Goal: Task Accomplishment & Management: Manage account settings

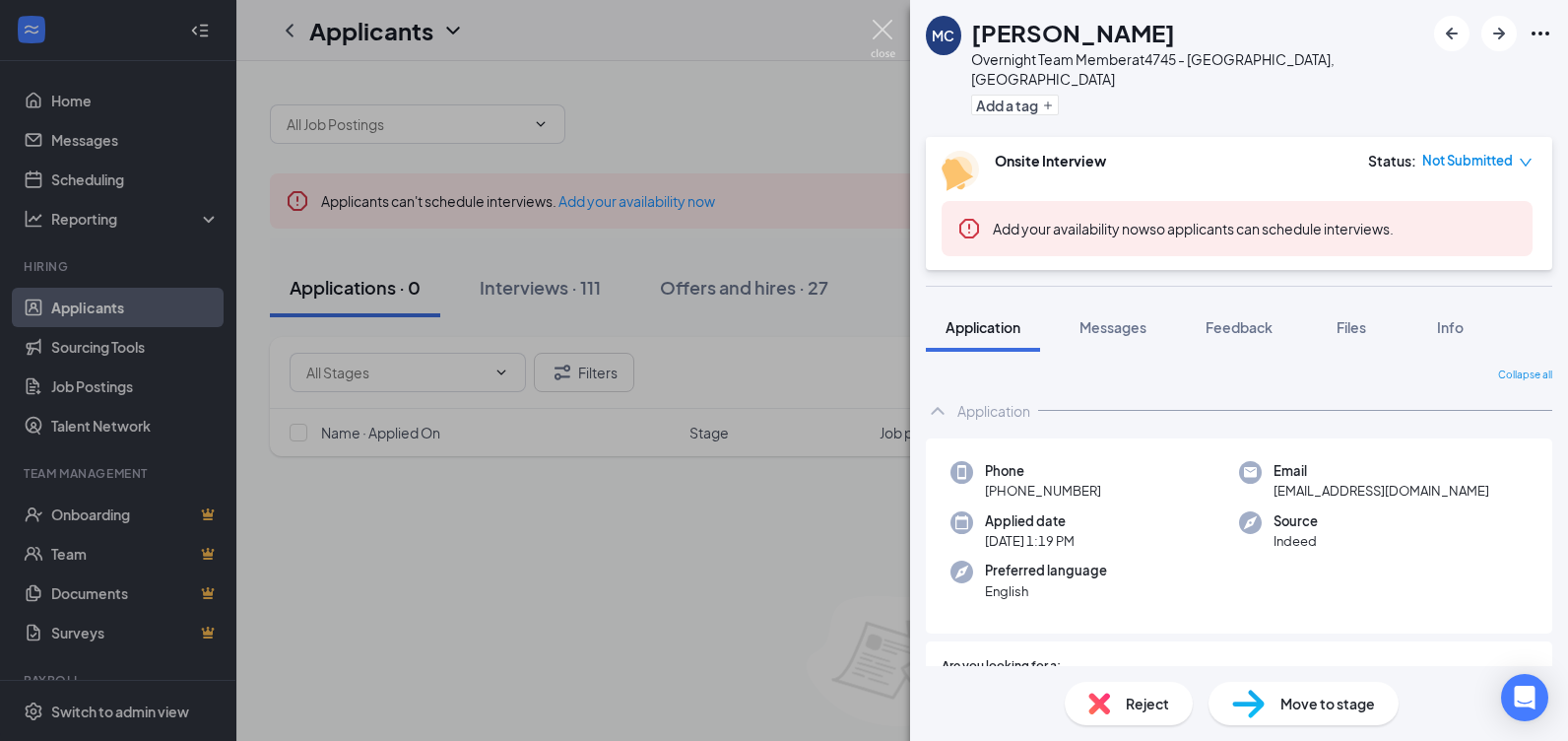
click at [881, 32] on img at bounding box center [882, 39] width 25 height 39
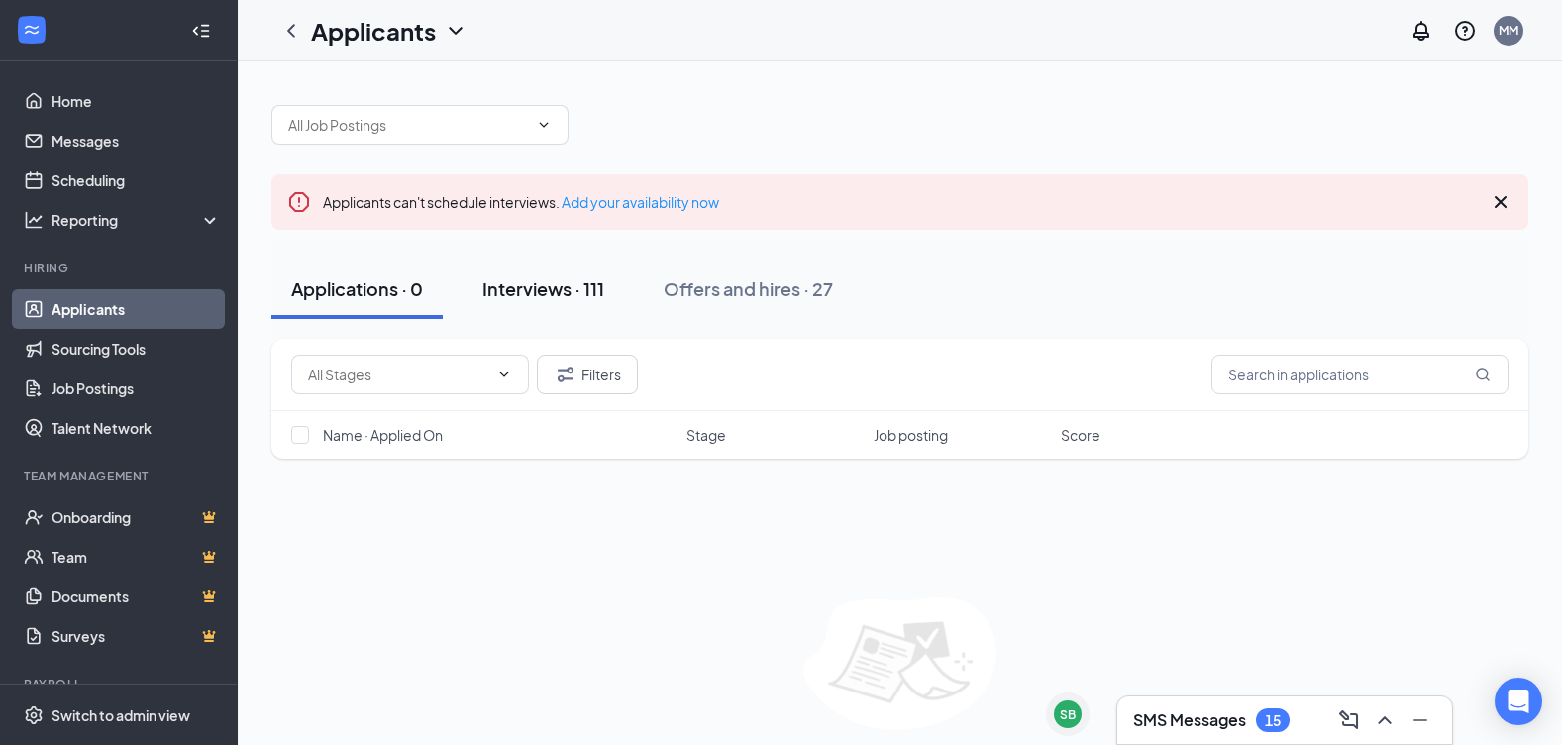
click at [528, 295] on div "Interviews · 111" at bounding box center [543, 288] width 122 height 25
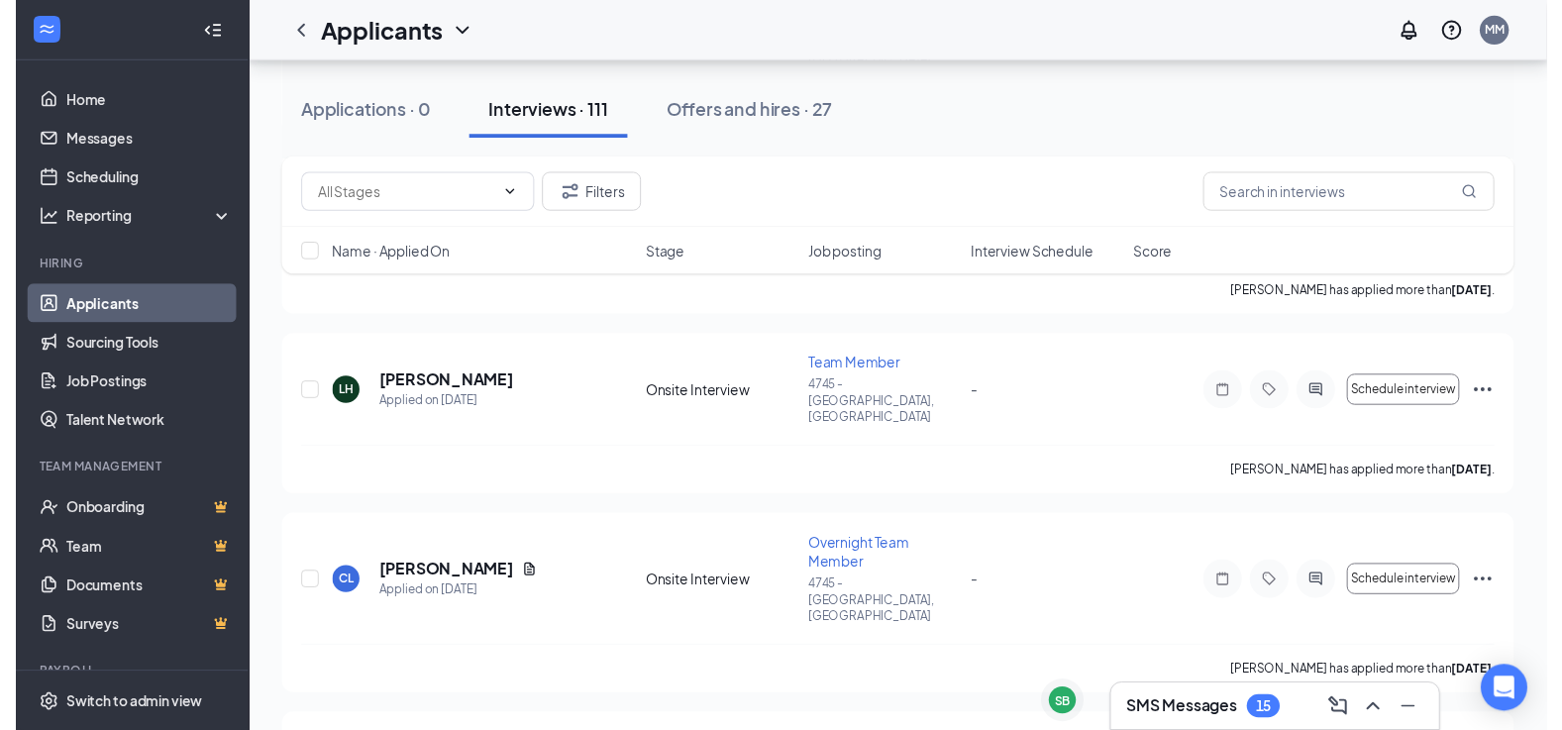
scroll to position [5784, 0]
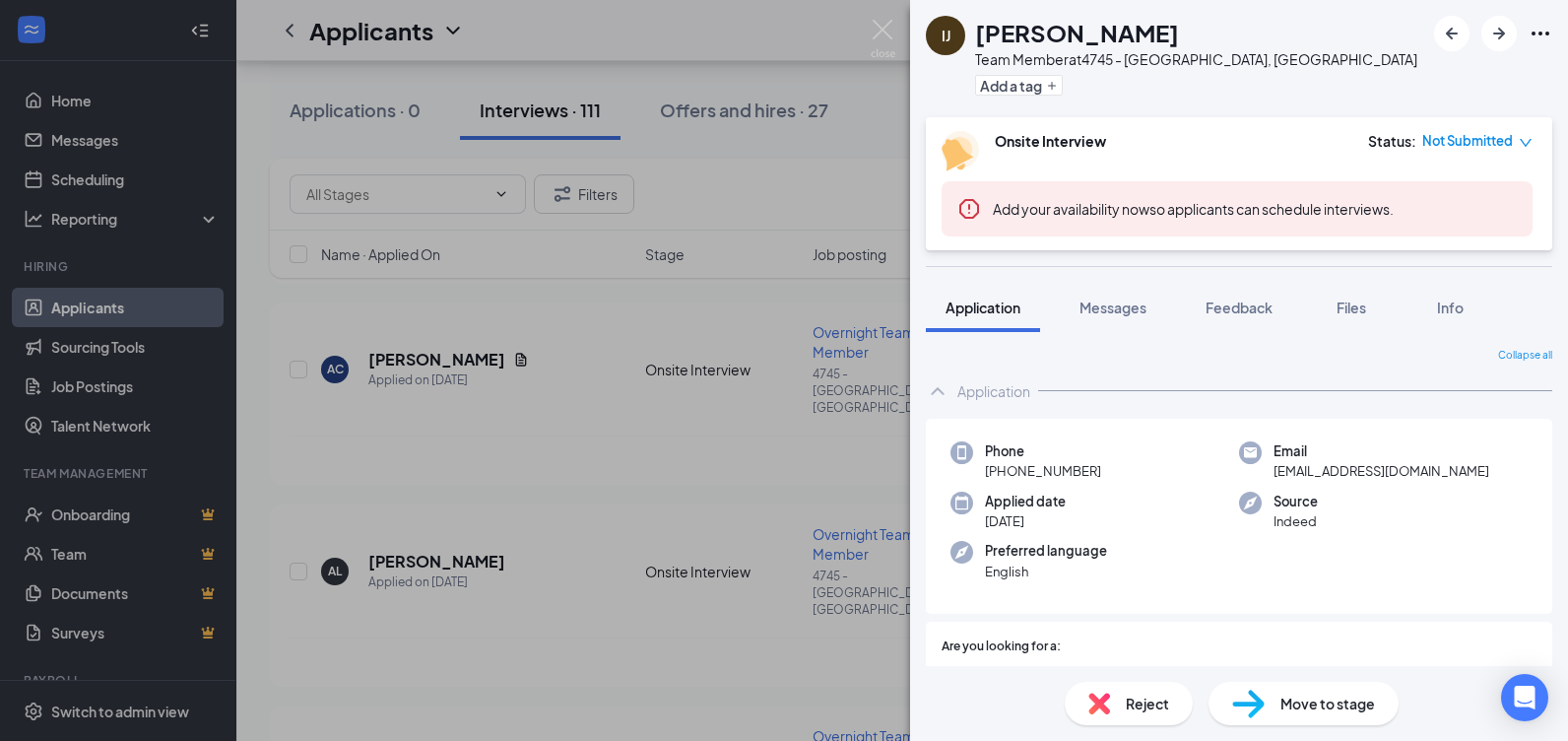
drag, startPoint x: 1070, startPoint y: 444, endPoint x: 912, endPoint y: 51, distance: 423.6
click at [911, 51] on div "IJ [PERSON_NAME] Team Member at 4745 - [GEOGRAPHIC_DATA], [GEOGRAPHIC_DATA] Add…" at bounding box center [784, 370] width 1568 height 741
click at [876, 29] on img at bounding box center [882, 39] width 25 height 39
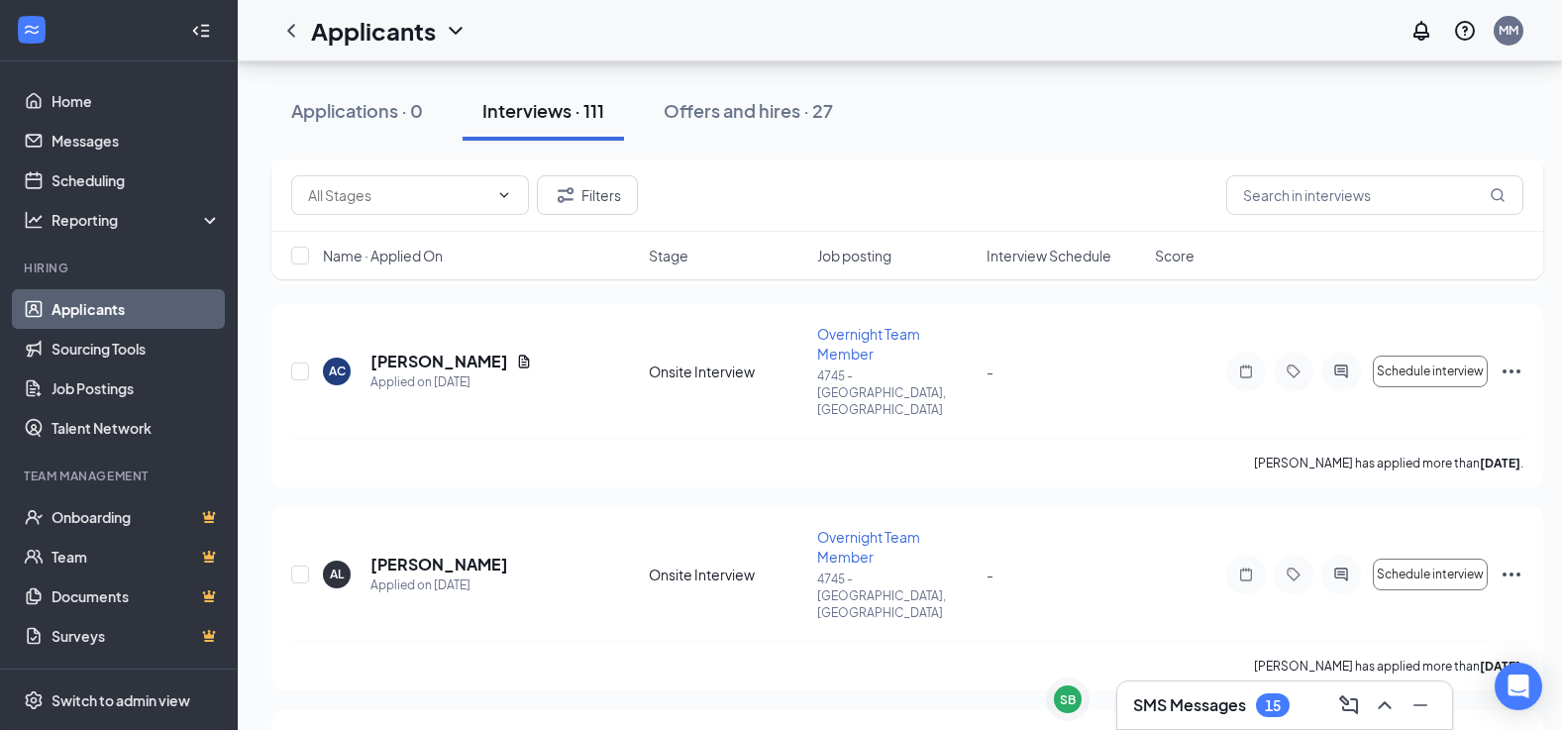
drag, startPoint x: 1271, startPoint y: 268, endPoint x: 1476, endPoint y: 123, distance: 251.4
click at [1475, 123] on div "Applications · 0 Interviews · 111 Offers and hires · 27" at bounding box center [906, 110] width 1271 height 59
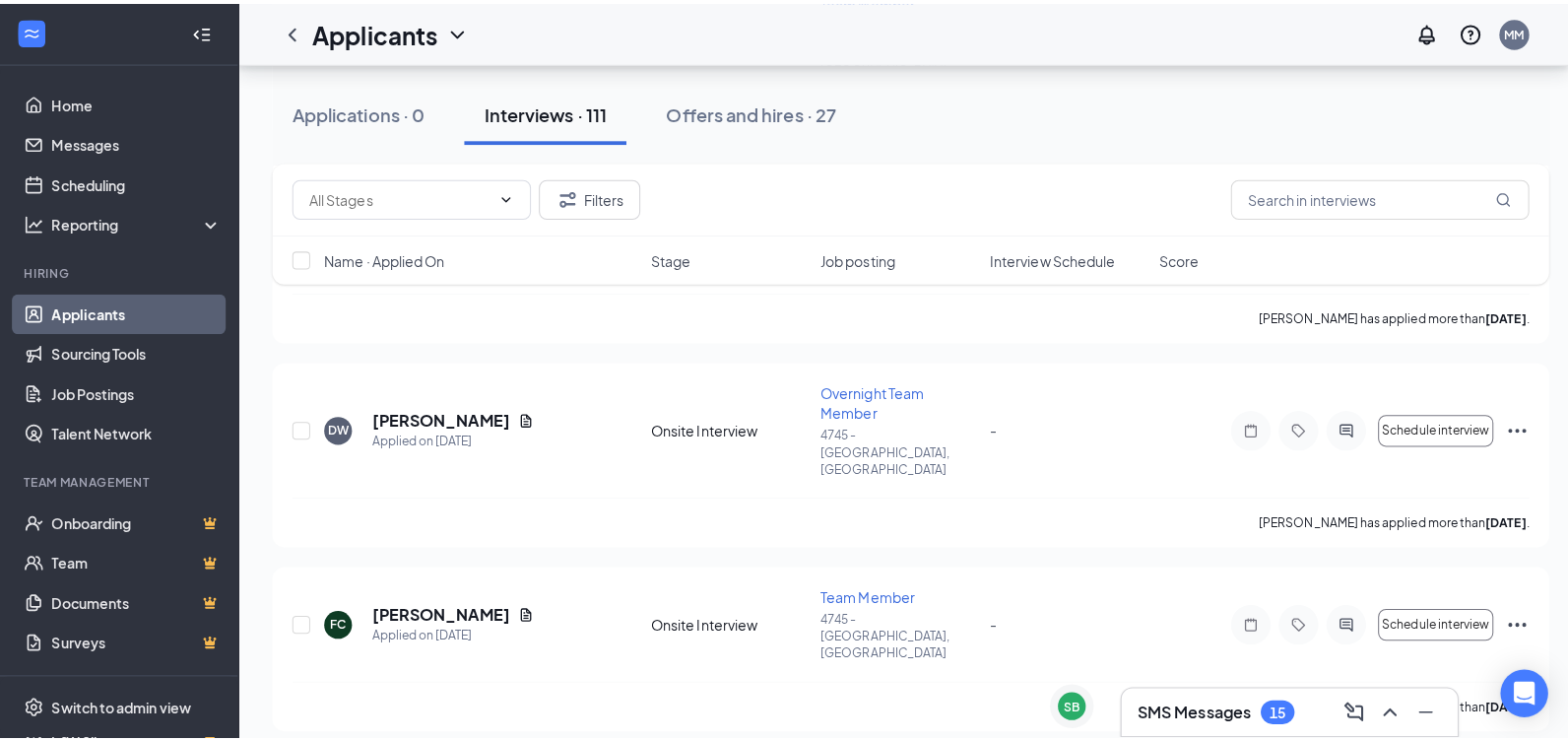
scroll to position [4019, 0]
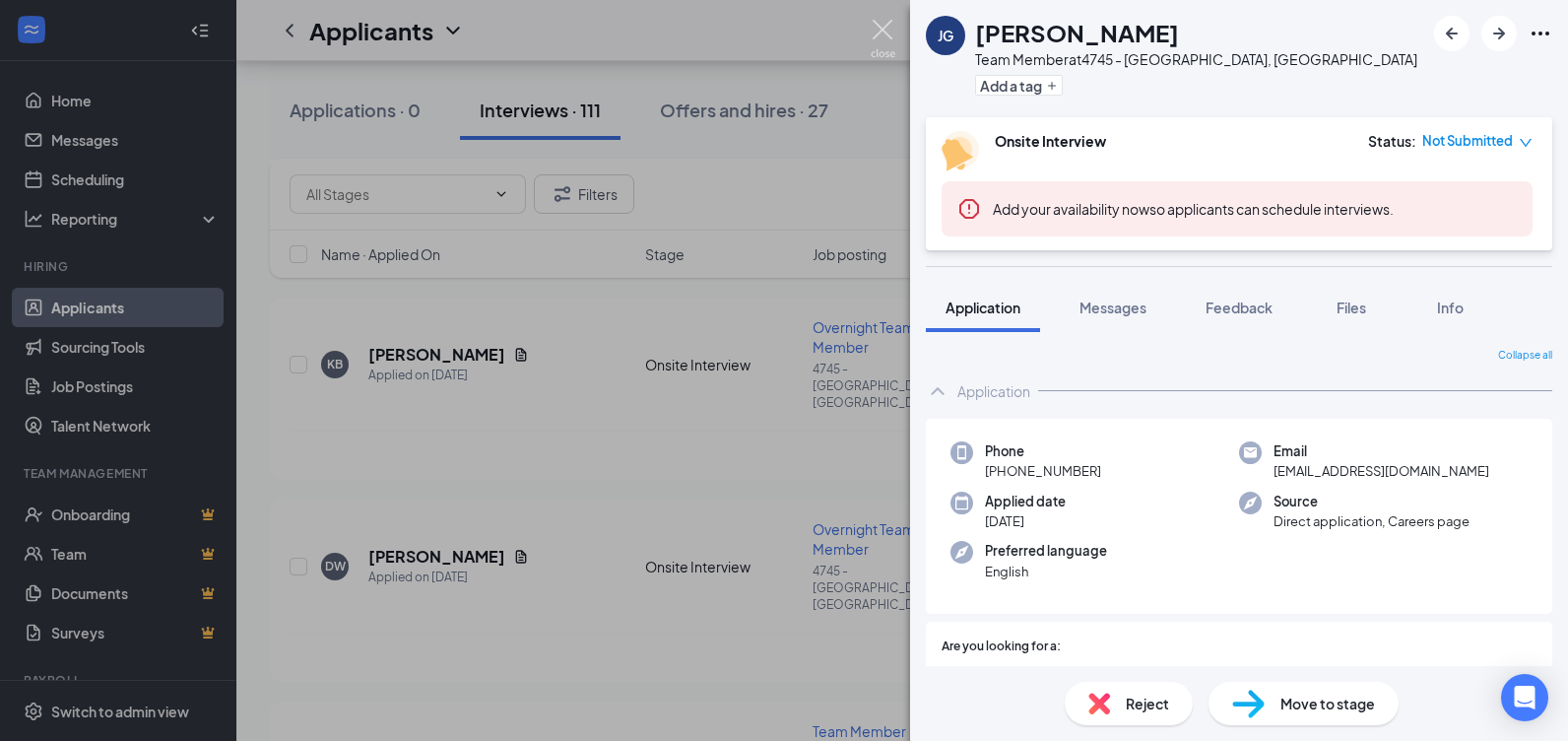
click at [882, 24] on img at bounding box center [882, 39] width 25 height 39
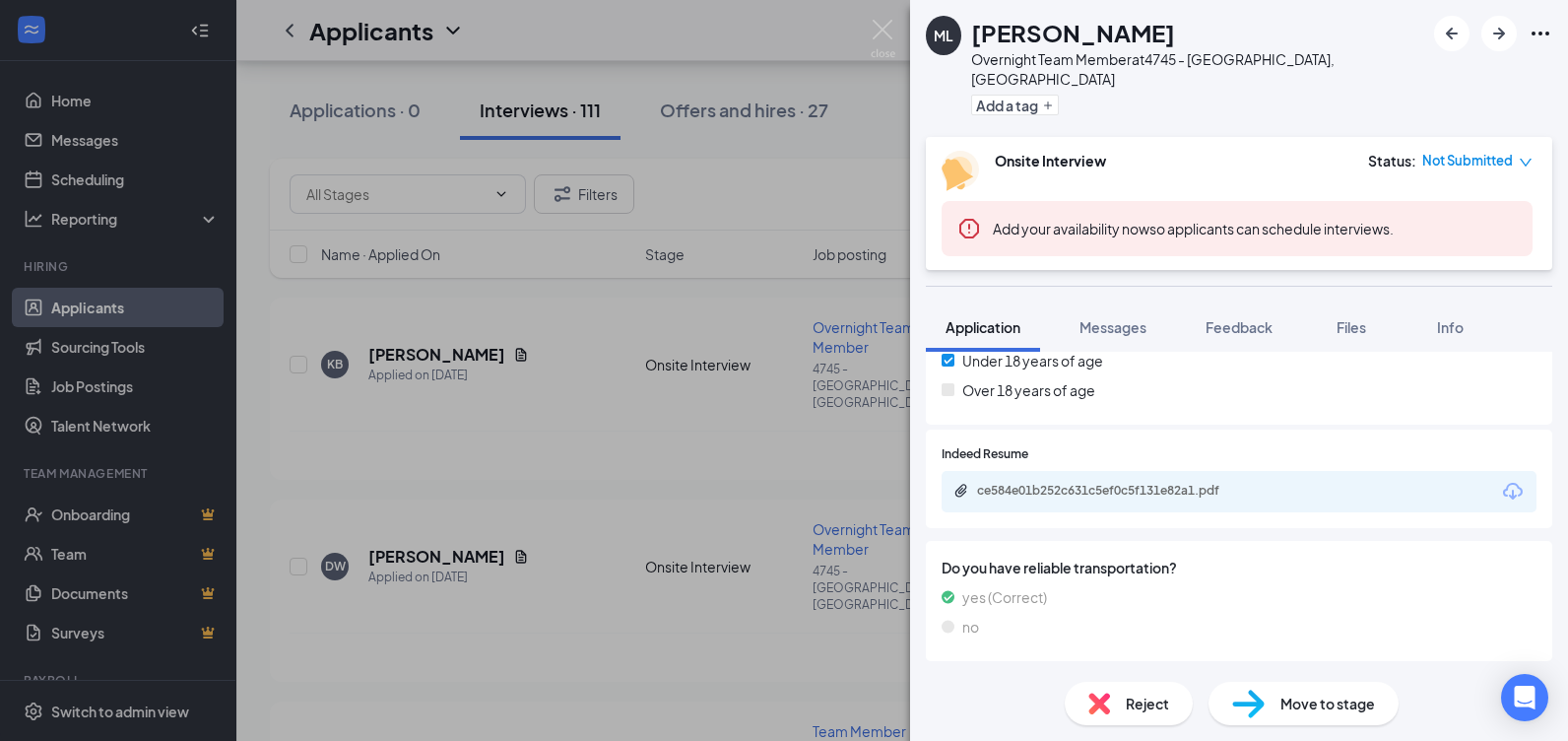
scroll to position [880, 0]
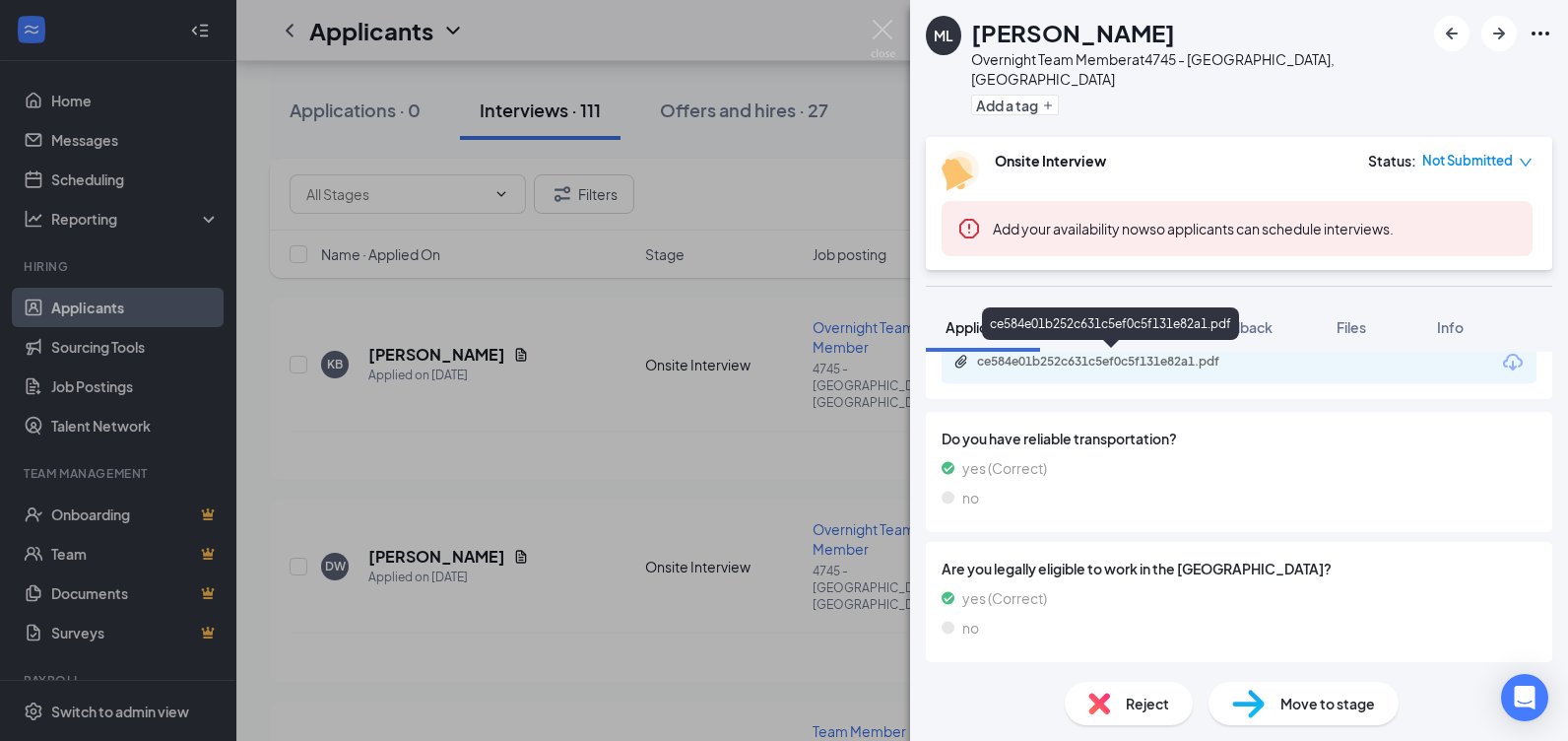
click at [1079, 364] on div "ce584e01b252c631c5ef0c5f131e82a1.pdf" at bounding box center [1114, 361] width 276 height 16
